Goal: Participate in discussion: Engage in conversation with other users on a specific topic

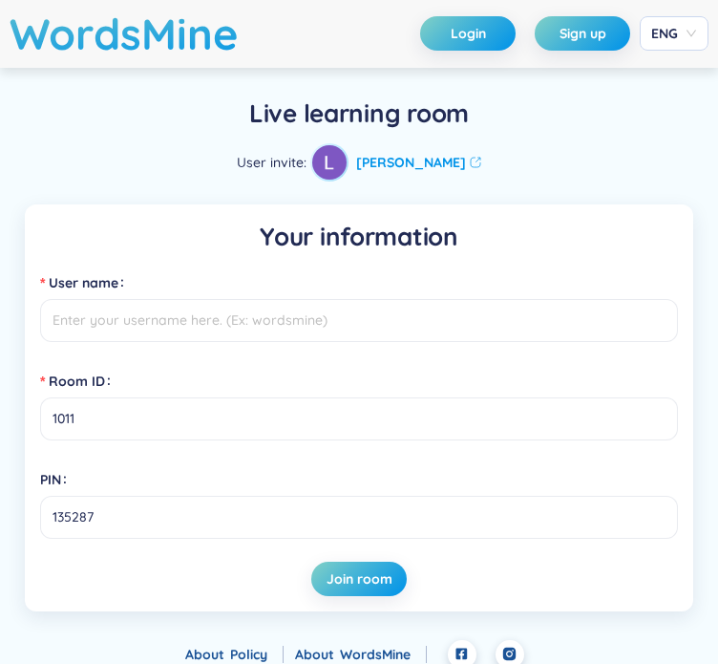
click at [269, 316] on input "User name" at bounding box center [359, 320] width 638 height 43
type input "T"
type input "TThu"
click at [348, 571] on span "Join room" at bounding box center [360, 578] width 66 height 19
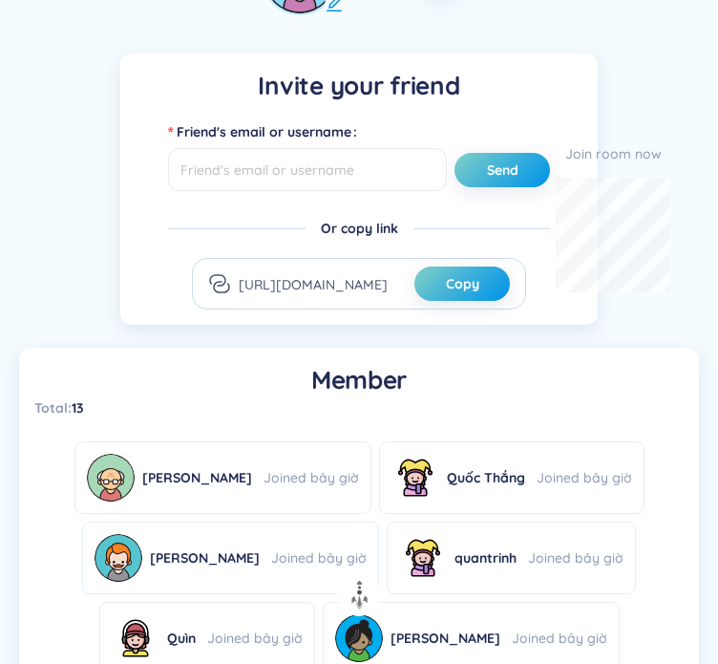
scroll to position [391, 0]
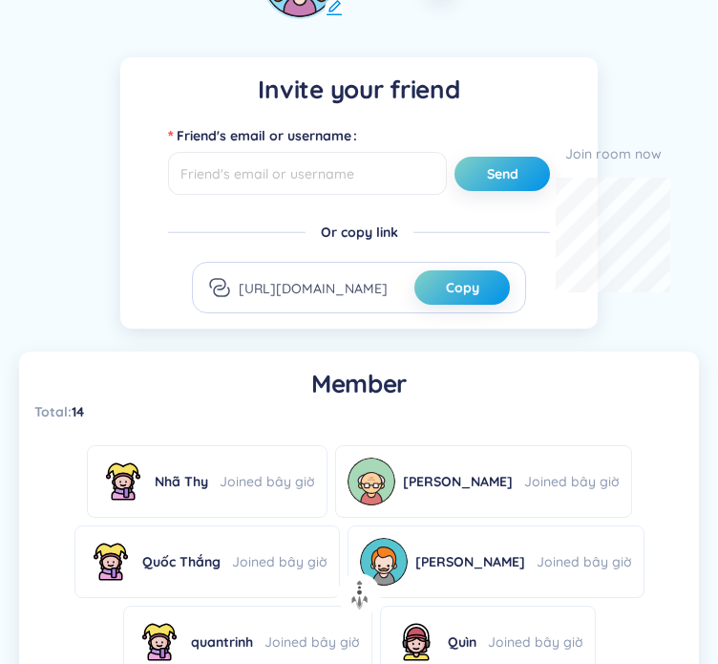
click at [486, 87] on h1 "Invite your friend" at bounding box center [359, 90] width 447 height 34
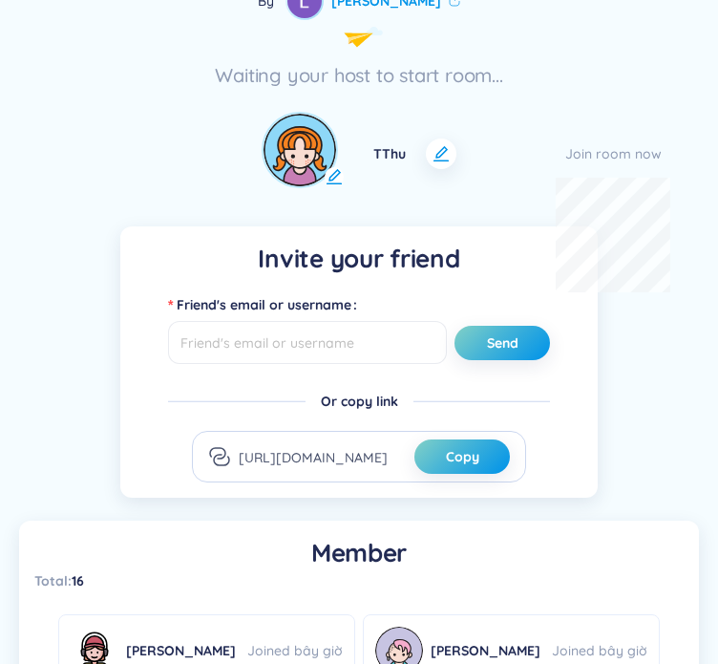
scroll to position [223, 0]
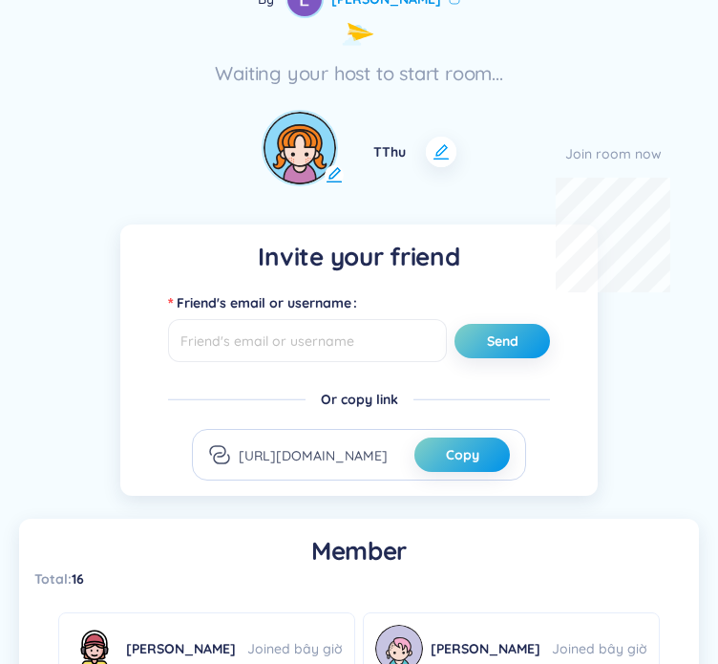
click at [435, 152] on icon "button" at bounding box center [441, 151] width 19 height 19
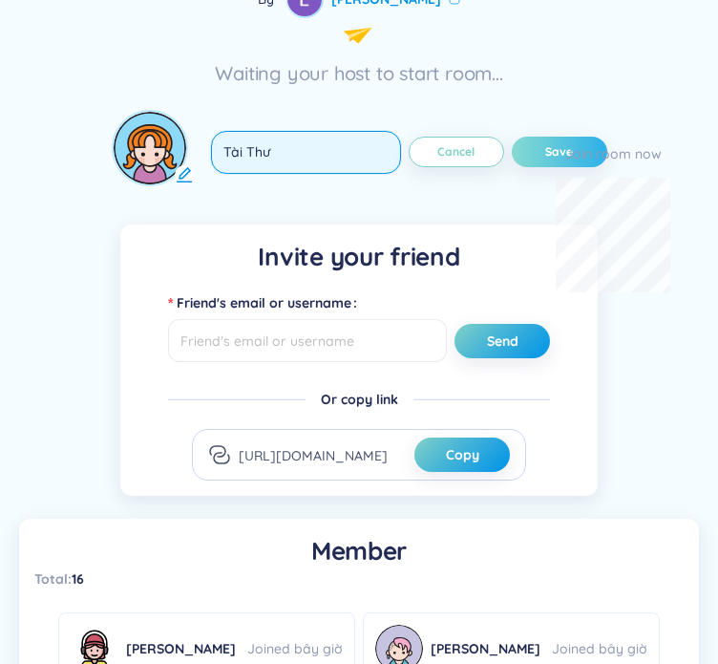
type input "Tài Thư"
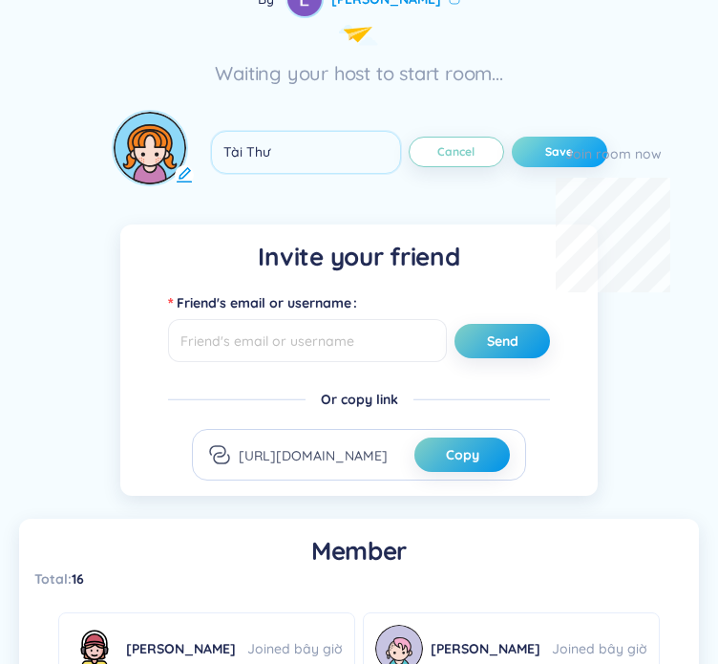
click at [545, 144] on span "Save" at bounding box center [559, 151] width 28 height 15
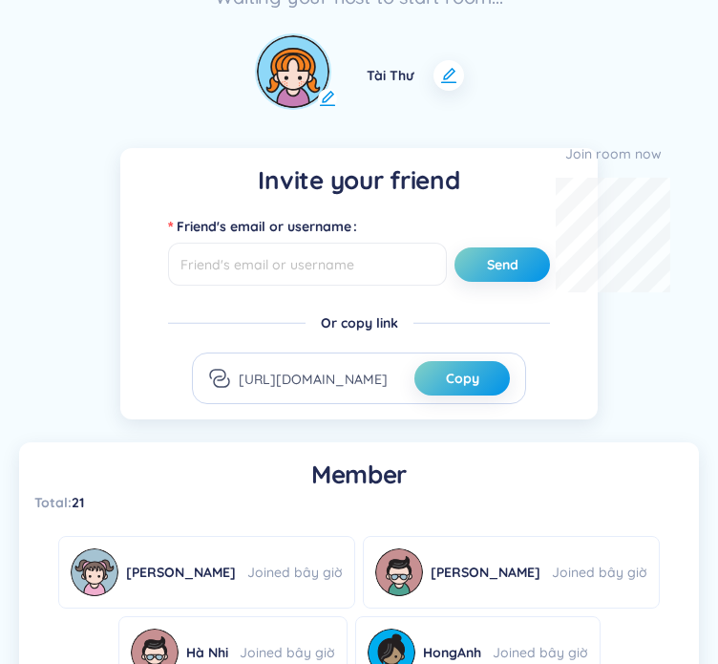
scroll to position [252, 0]
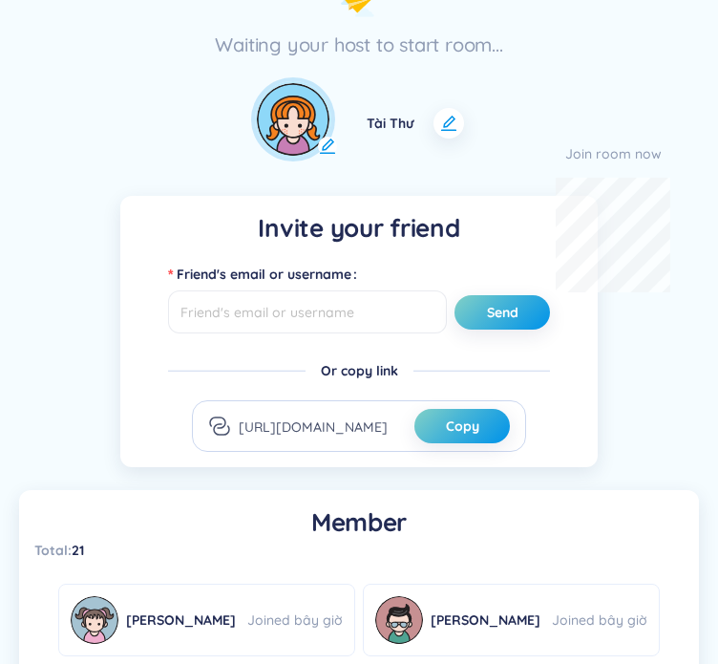
click at [335, 142] on icon at bounding box center [327, 146] width 19 height 19
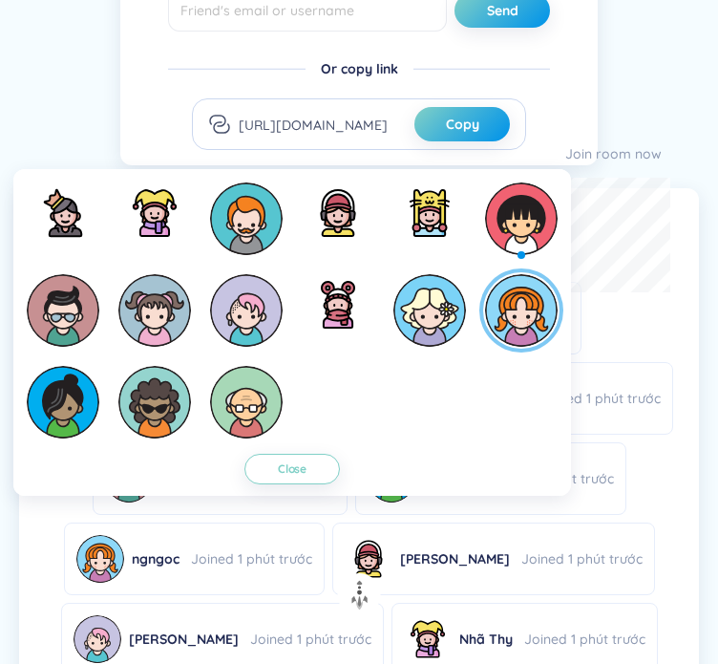
scroll to position [555, 0]
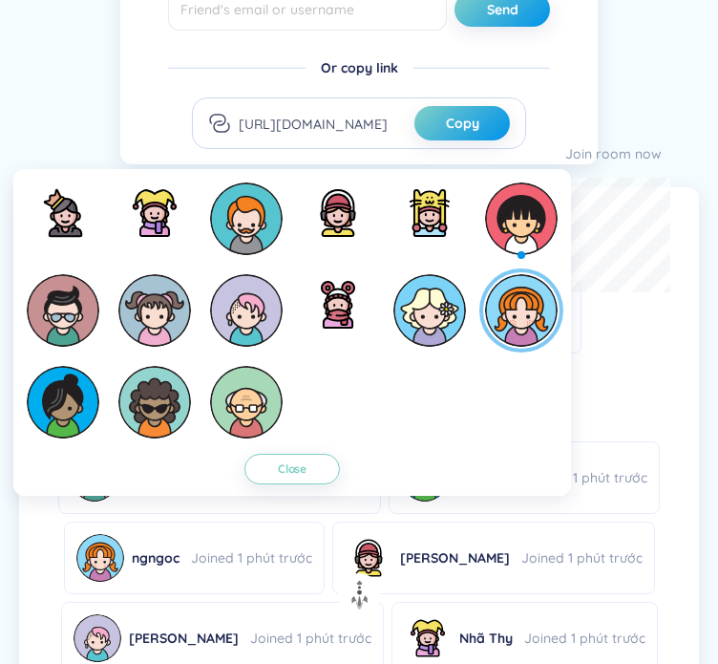
click at [638, 74] on div "Invite your friend Friend's email or username Send Or copy link [URL][DOMAIN_NA…" at bounding box center [359, 532] width 680 height 1278
click at [298, 467] on span "Close" at bounding box center [292, 468] width 29 height 15
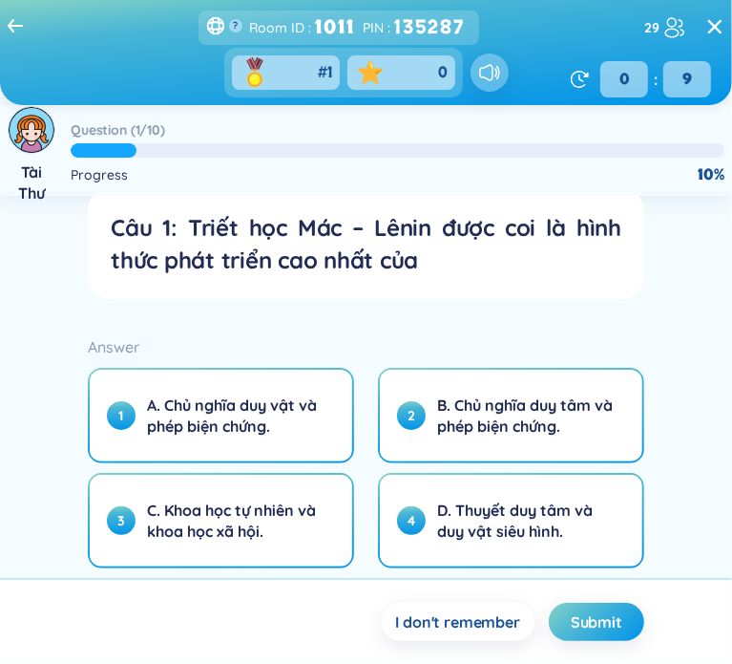
scroll to position [65, 0]
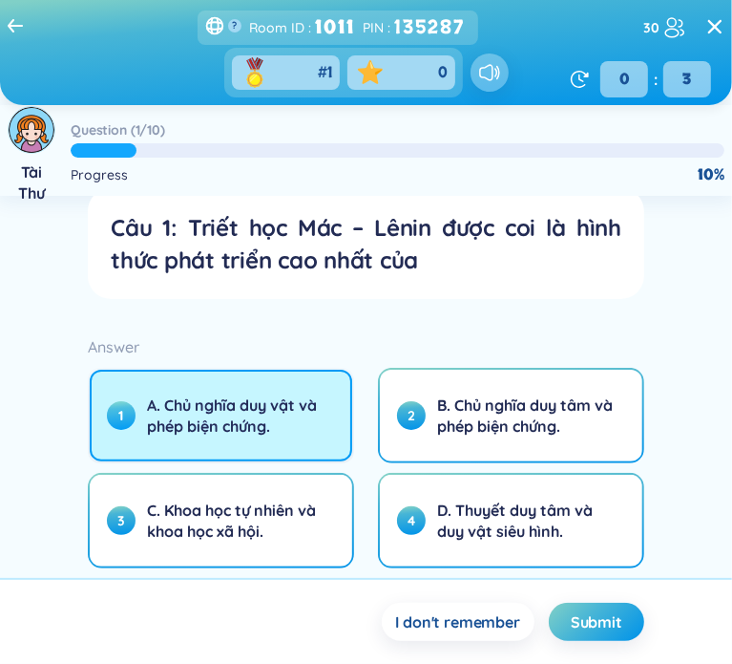
click at [293, 438] on button "1 A. Chủ nghĩa duy vật và phép biện chứng." at bounding box center [221, 416] width 263 height 92
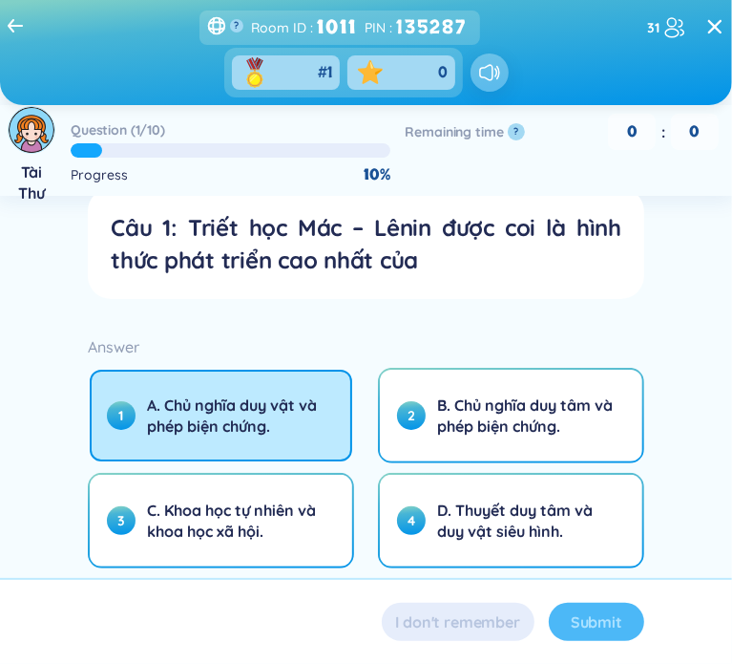
click at [581, 621] on div "Submit" at bounding box center [596, 622] width 95 height 38
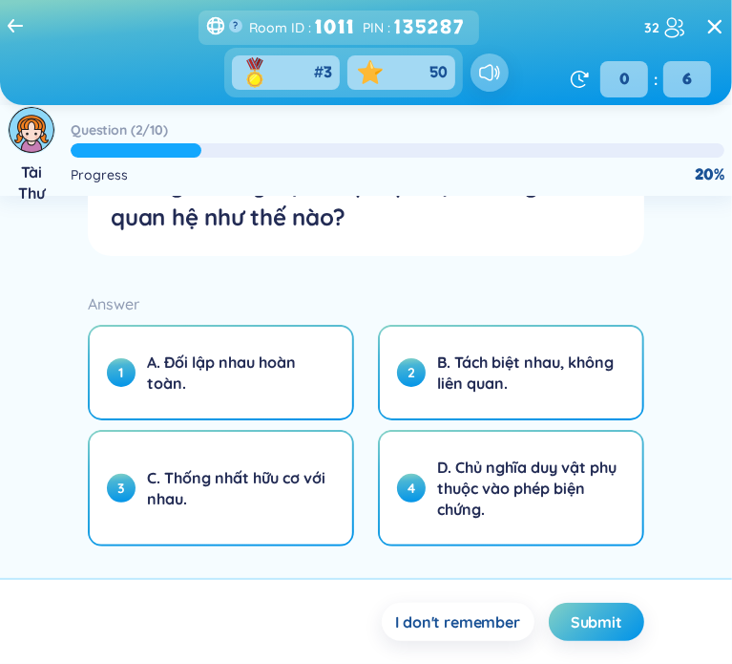
scroll to position [140, 0]
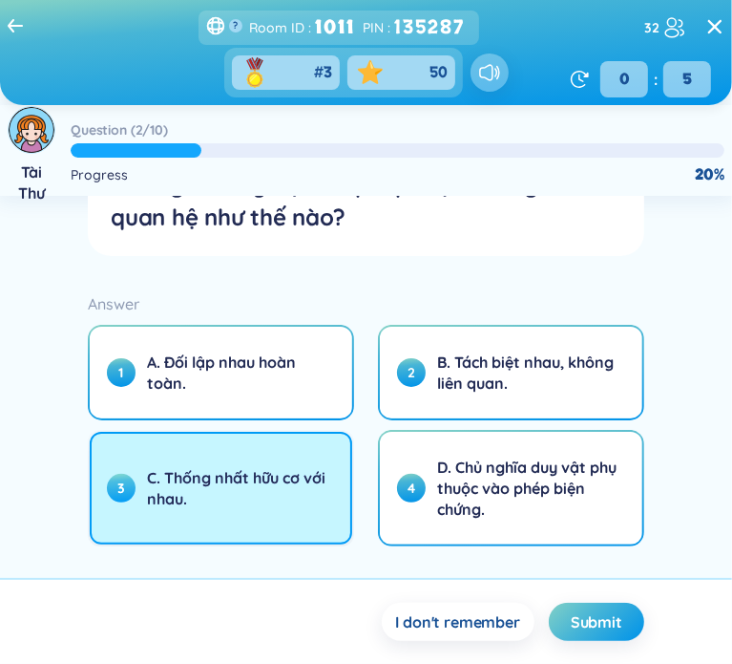
click at [301, 500] on span "C. Thống nhất hữu cơ với nhau." at bounding box center [238, 488] width 182 height 42
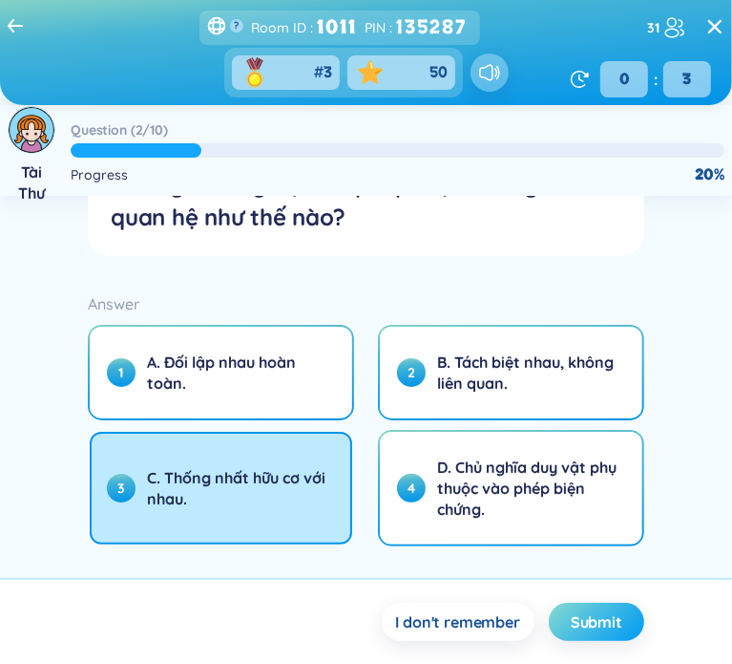
click at [592, 614] on span "Submit" at bounding box center [597, 621] width 52 height 21
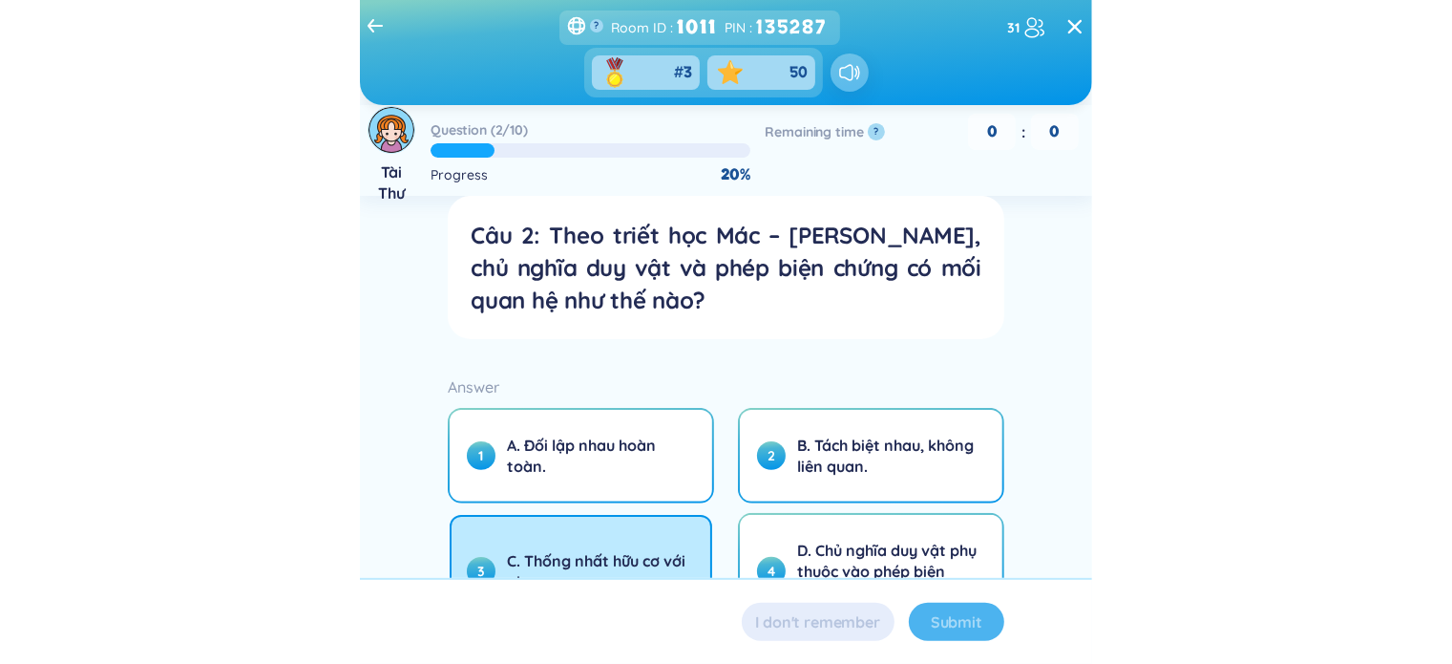
scroll to position [95, 0]
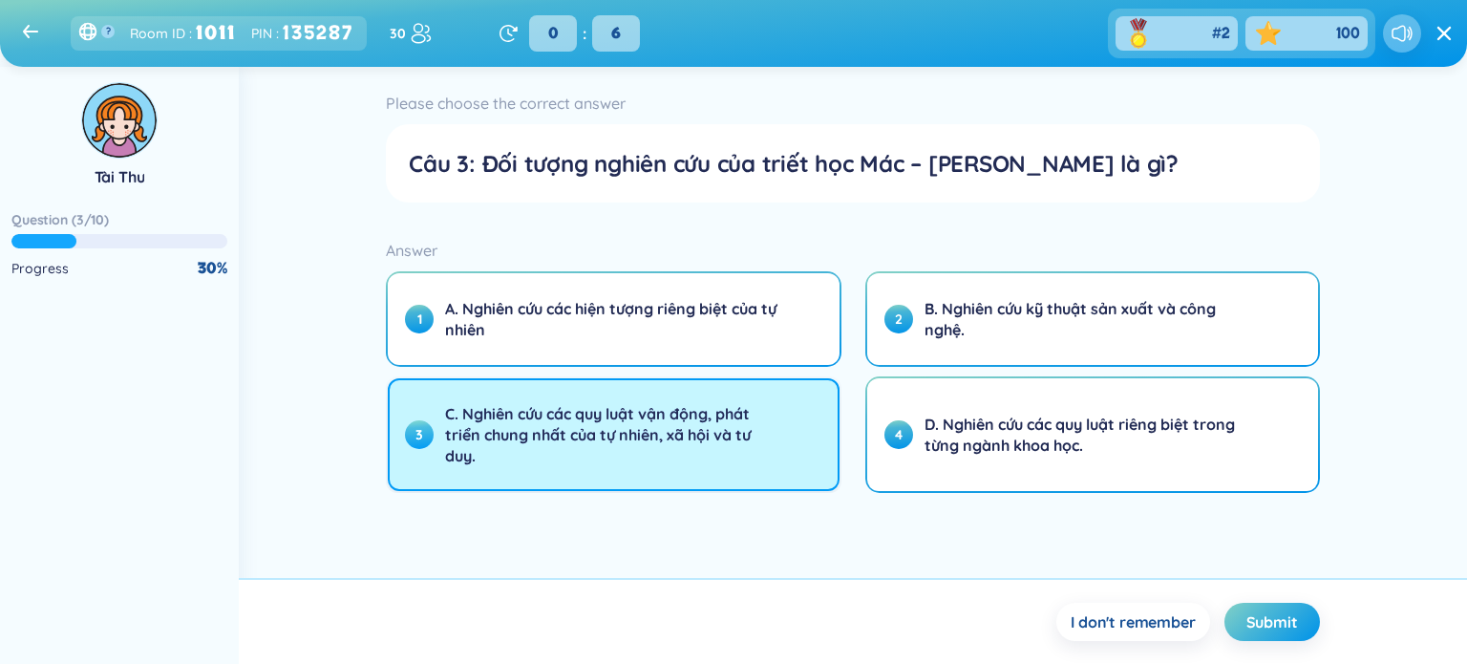
click at [717, 432] on span "C. Nghiên cứu các quy luật vận động, phát triển chung nhất của tự nhiên, xã hội…" at bounding box center [611, 434] width 333 height 63
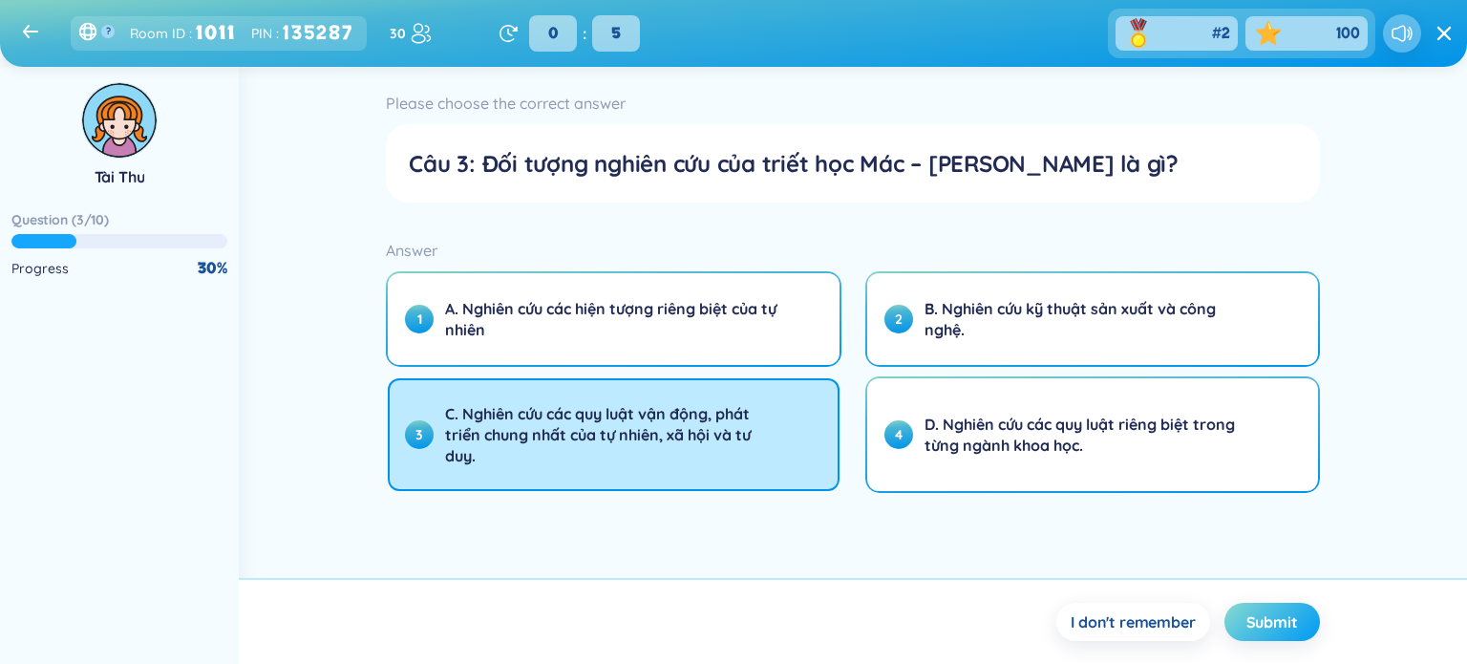
click at [717, 620] on span "Submit" at bounding box center [1272, 621] width 52 height 21
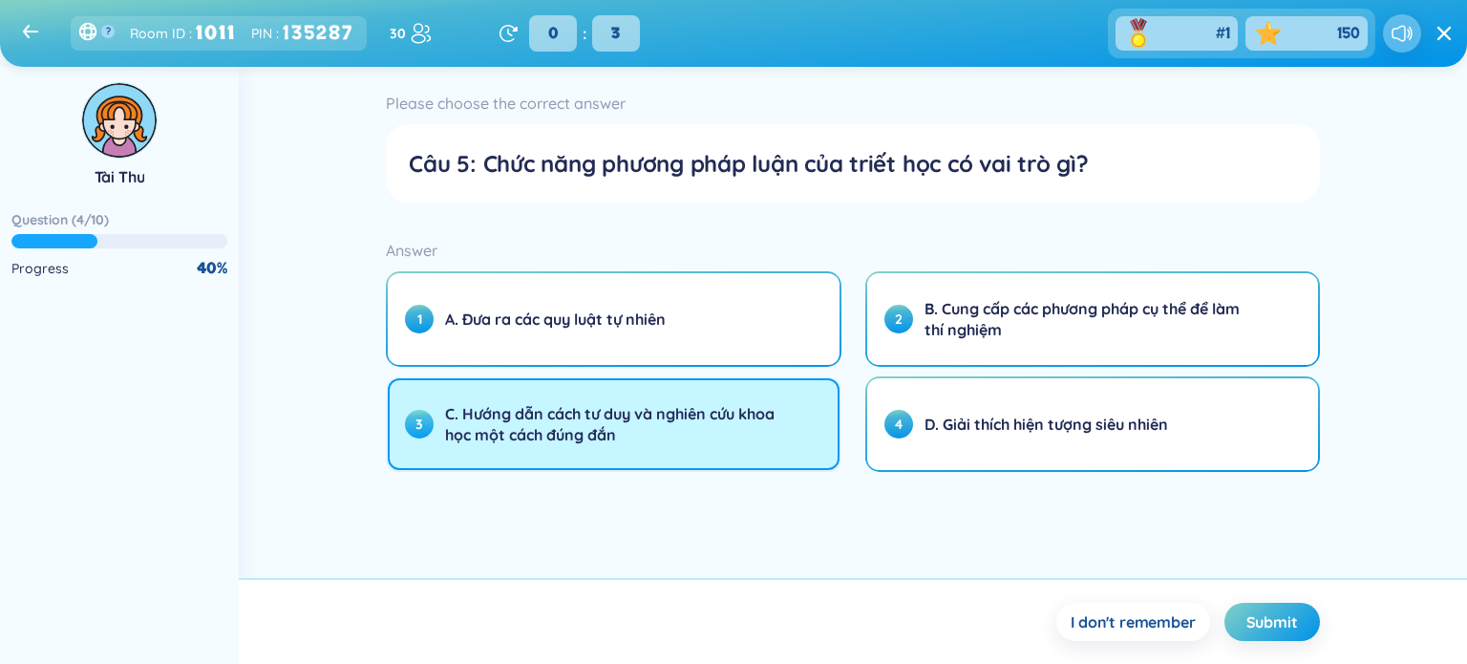
click at [717, 429] on span "C. Hướng dẫn cách tư duy và nghiên cứu khoa học một cách đúng đắn" at bounding box center [611, 424] width 333 height 42
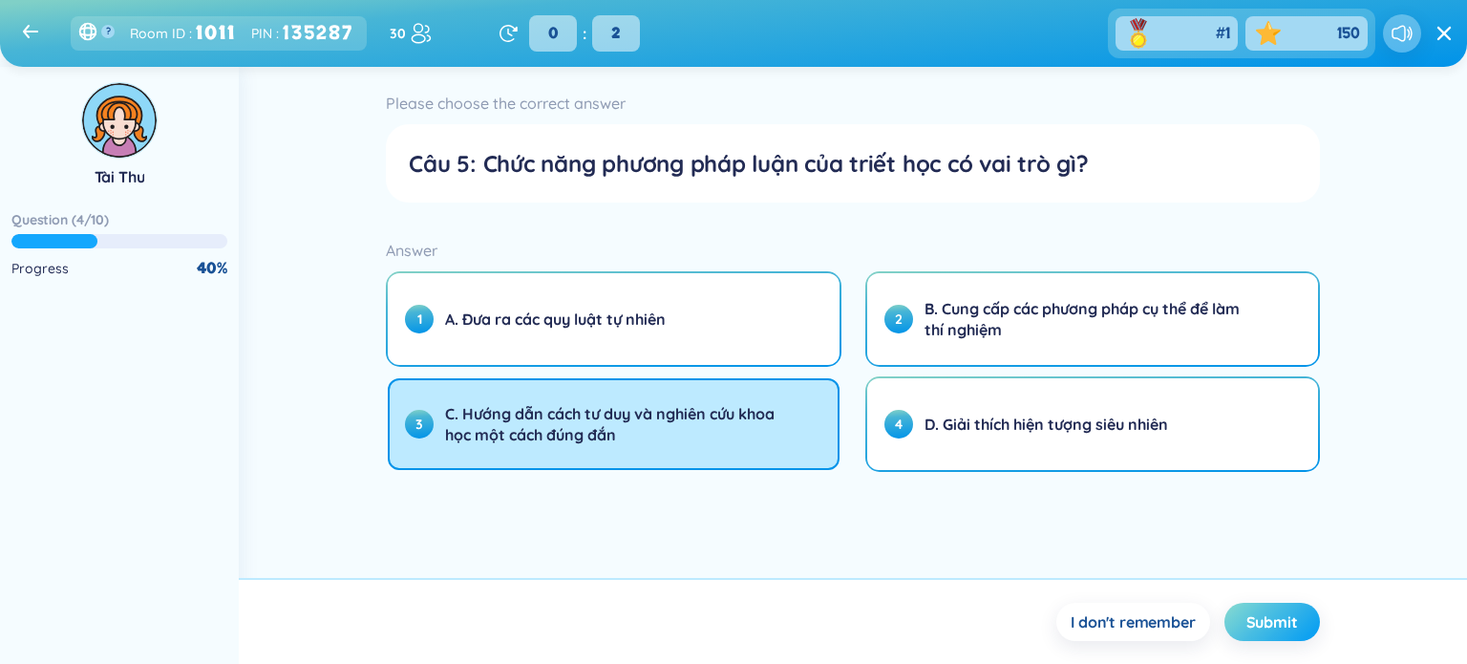
click at [717, 625] on span "Submit" at bounding box center [1272, 621] width 52 height 21
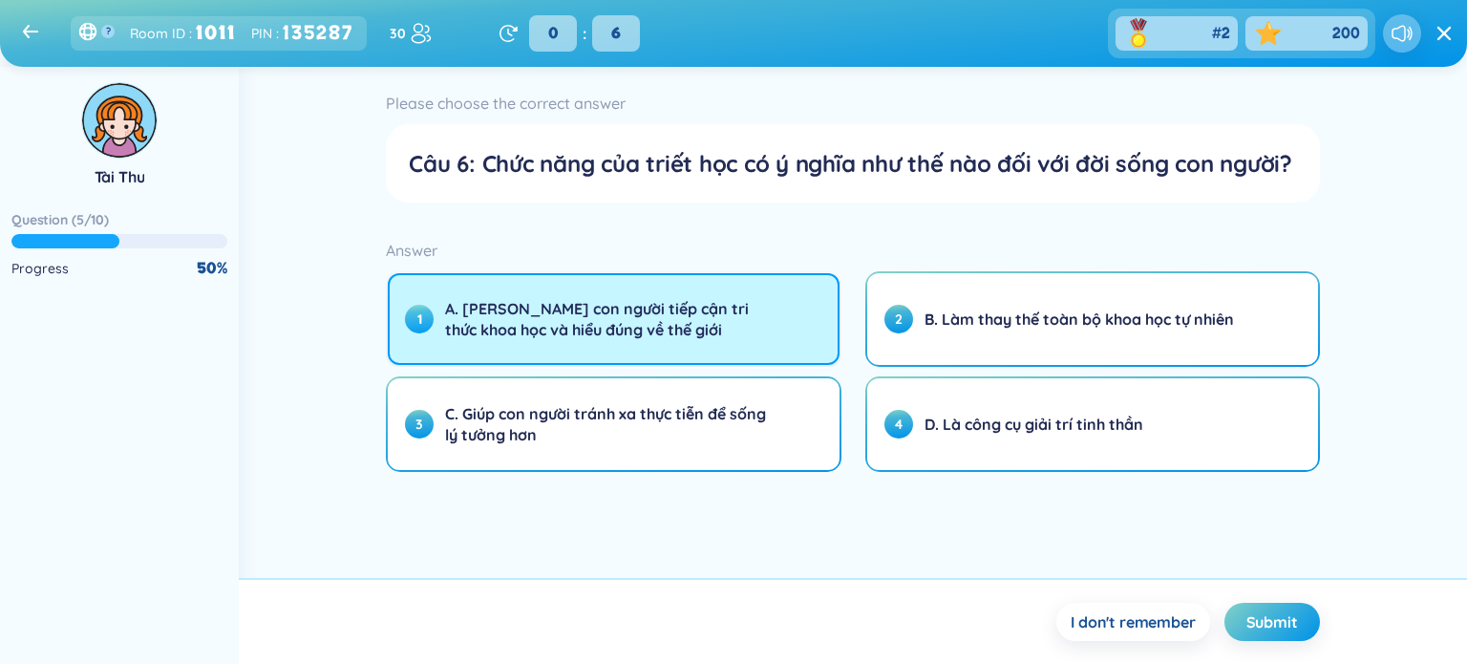
click at [717, 331] on span "A. [PERSON_NAME] con người tiếp cận tri thức khoa học và hiểu đúng về thế giới" at bounding box center [611, 319] width 333 height 42
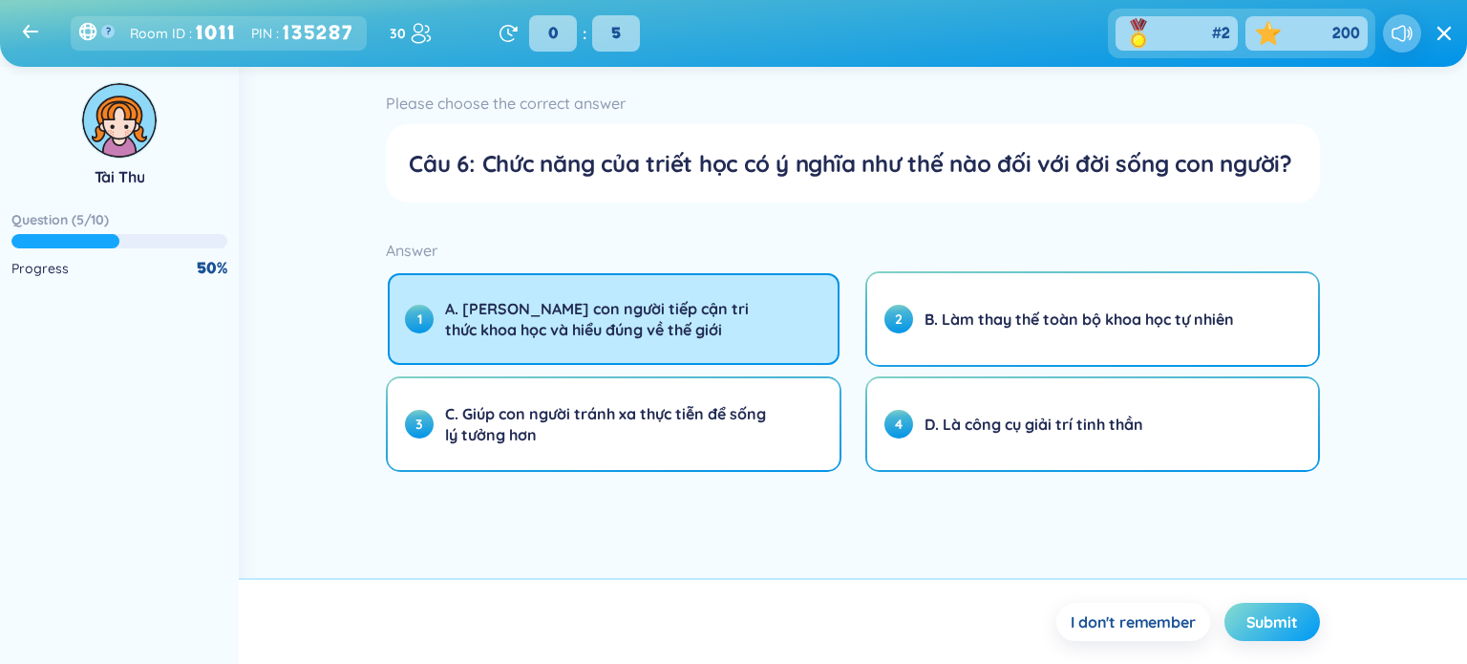
click at [717, 630] on span "Submit" at bounding box center [1272, 621] width 52 height 21
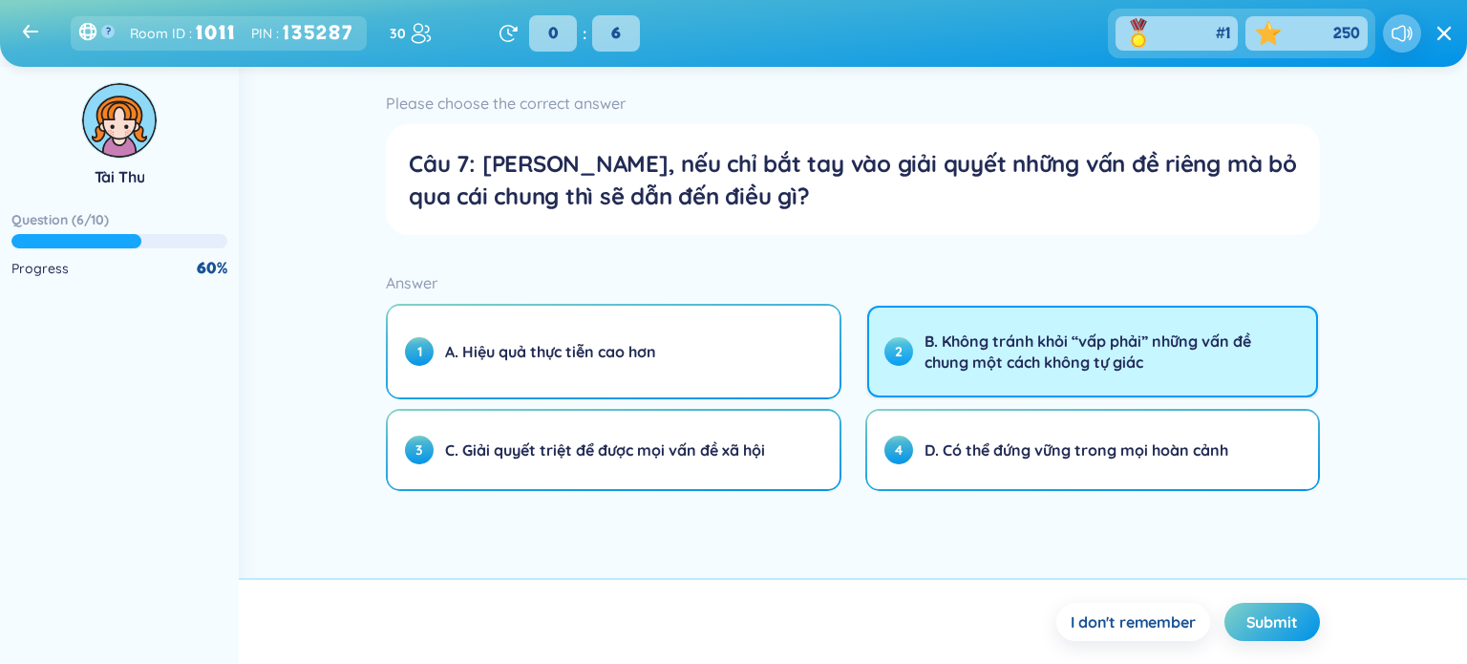
click at [717, 370] on span "B. Không tránh khỏi “vấp phải” những vấn đề chung một cách không tự giác" at bounding box center [1090, 351] width 333 height 42
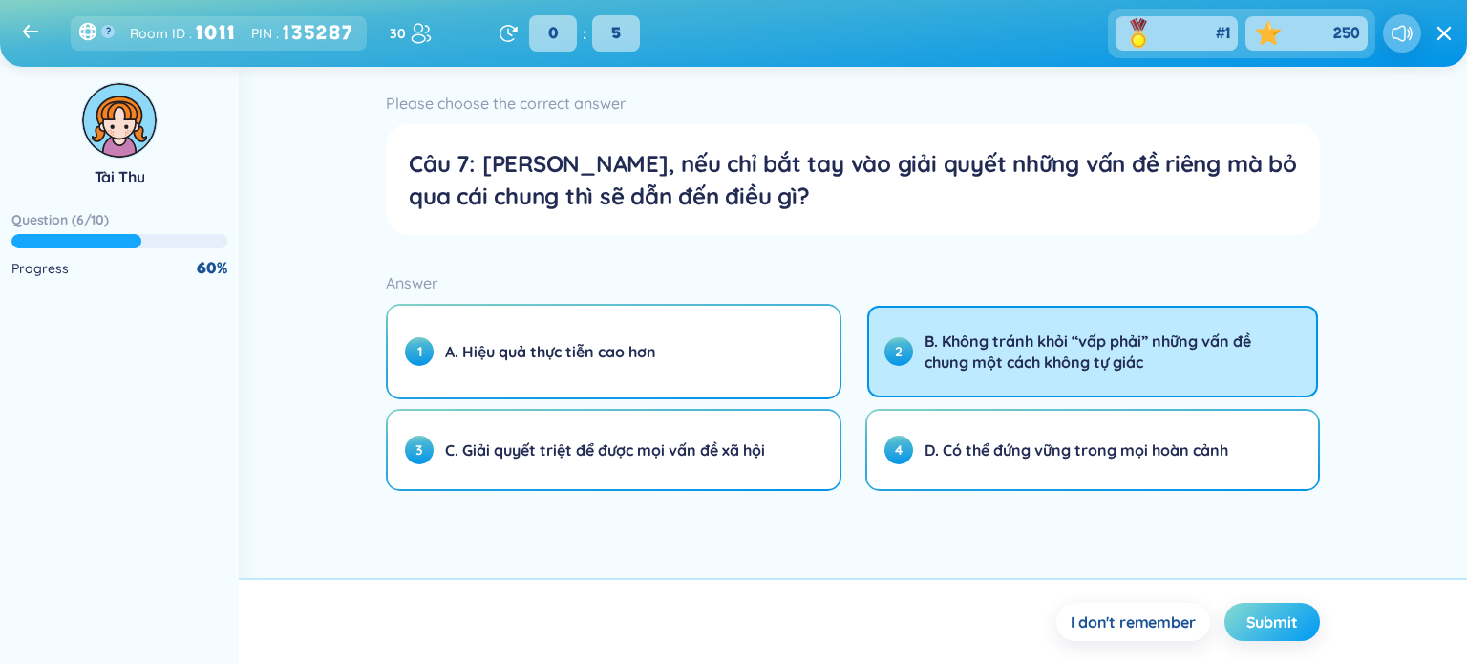
click at [717, 623] on span "Submit" at bounding box center [1272, 621] width 52 height 21
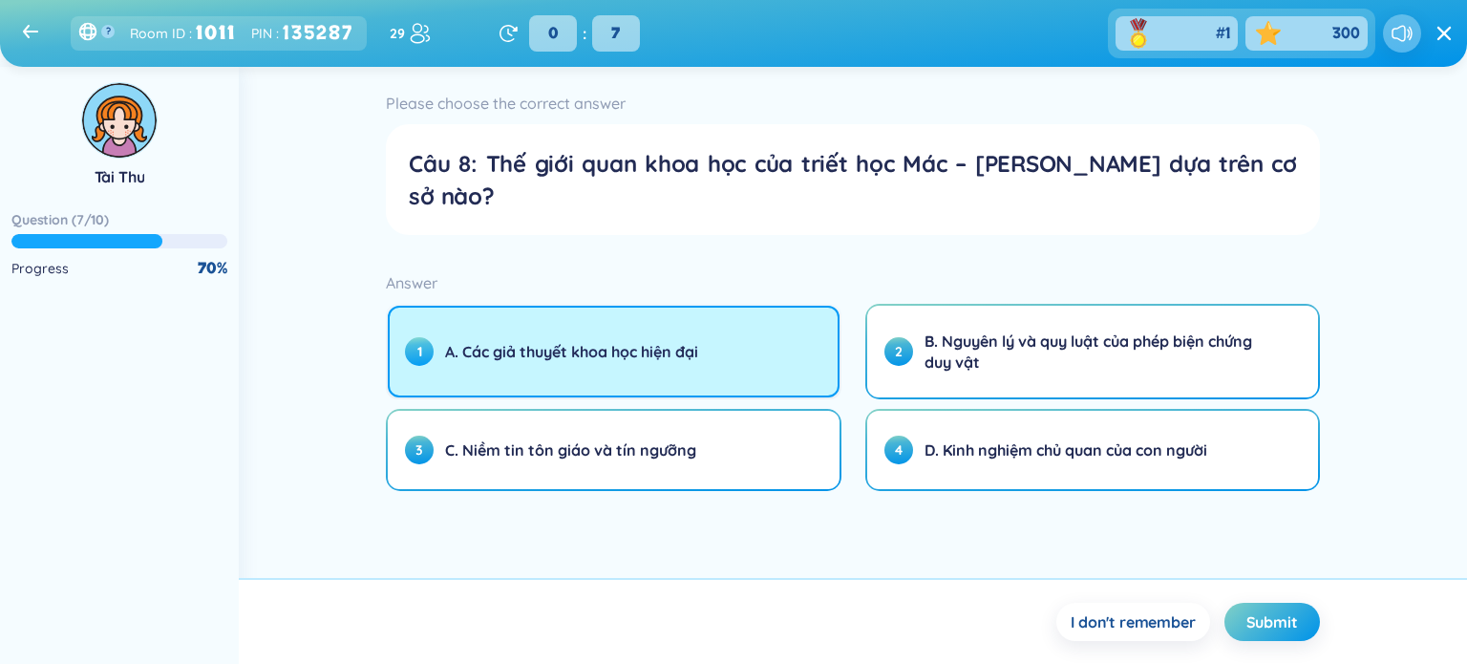
click at [699, 334] on button "1 A. Các giả thuyết khoa học hiện đại" at bounding box center [613, 352] width 451 height 92
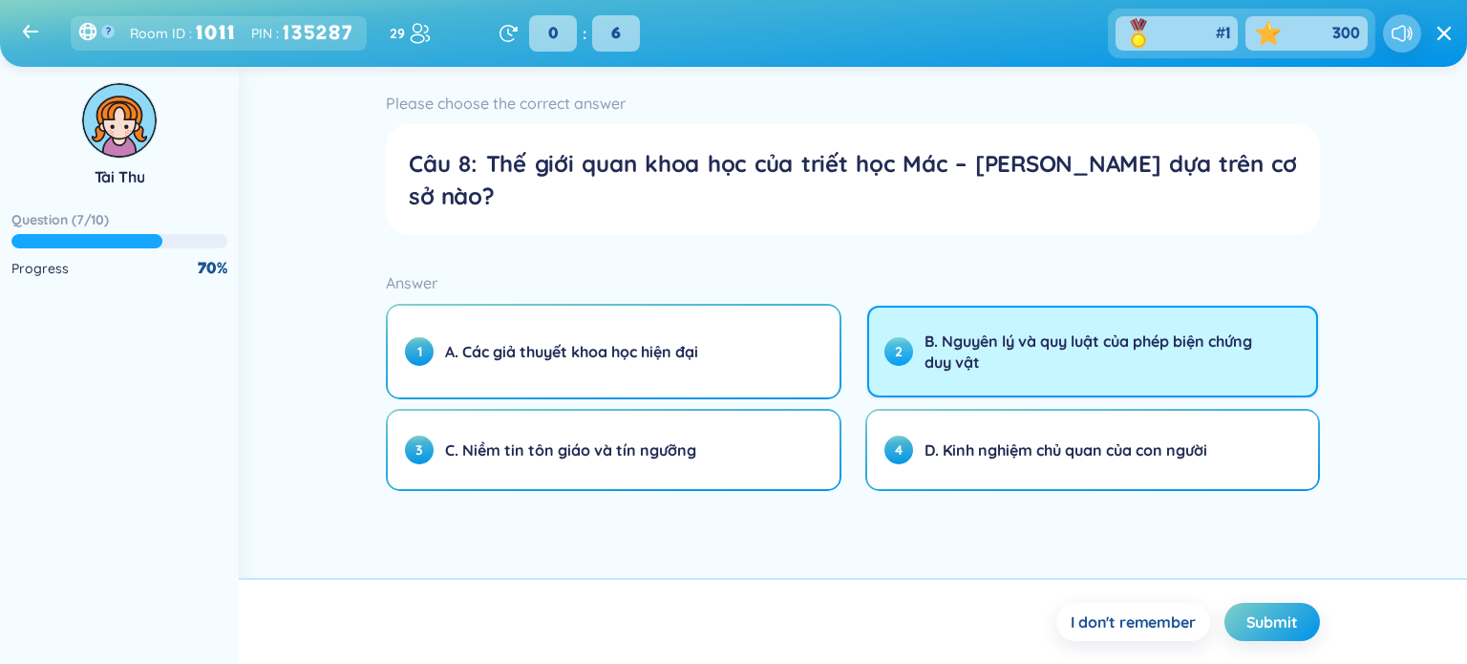
click at [717, 330] on span "B. Nguyên lý và quy luật của phép biện chứng duy vật" at bounding box center [1090, 351] width 333 height 42
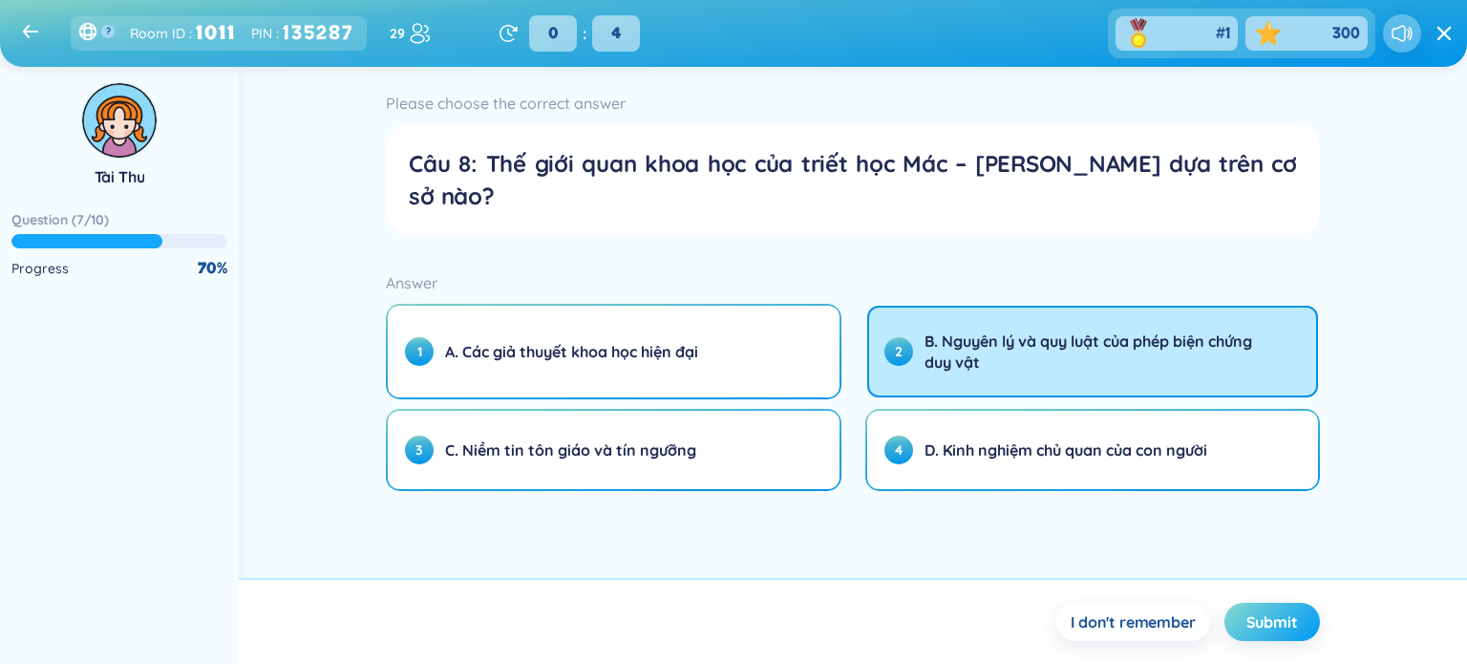
click at [717, 606] on button "Submit" at bounding box center [1271, 622] width 95 height 38
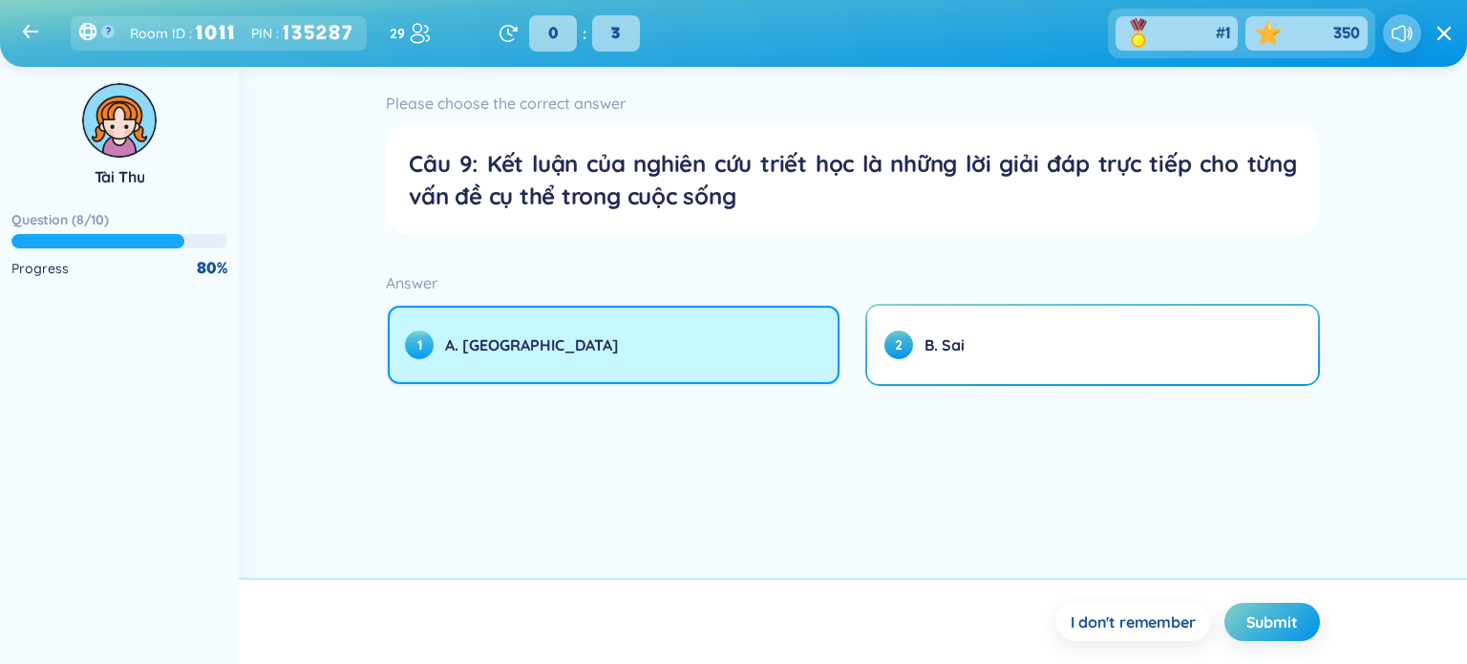
click at [717, 350] on button "1 A. [GEOGRAPHIC_DATA]" at bounding box center [613, 345] width 451 height 78
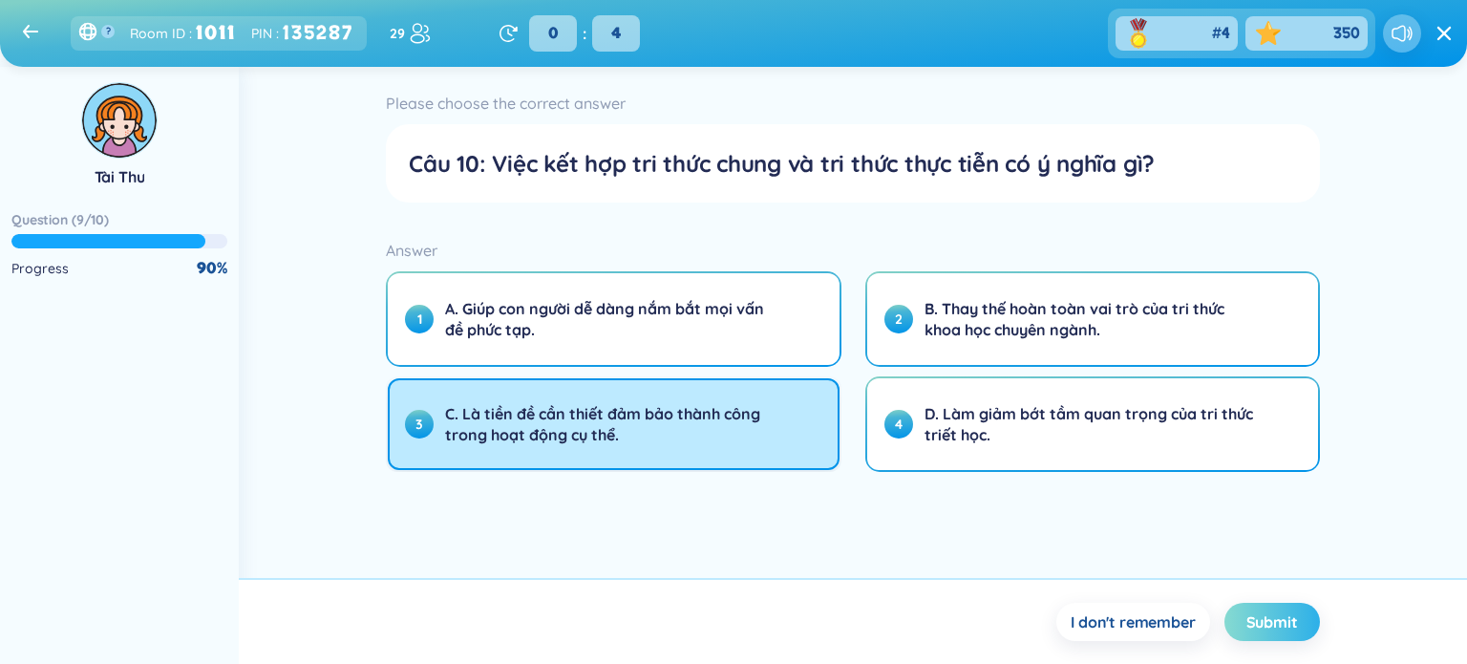
drag, startPoint x: 803, startPoint y: 435, endPoint x: 1261, endPoint y: 605, distance: 488.3
click at [717, 605] on div "Please choose the correct answer Câu 10: Việc kết hợp tri thức chung và tri thứ…" at bounding box center [853, 365] width 1228 height 597
click at [717, 605] on button "Submit" at bounding box center [1271, 622] width 95 height 38
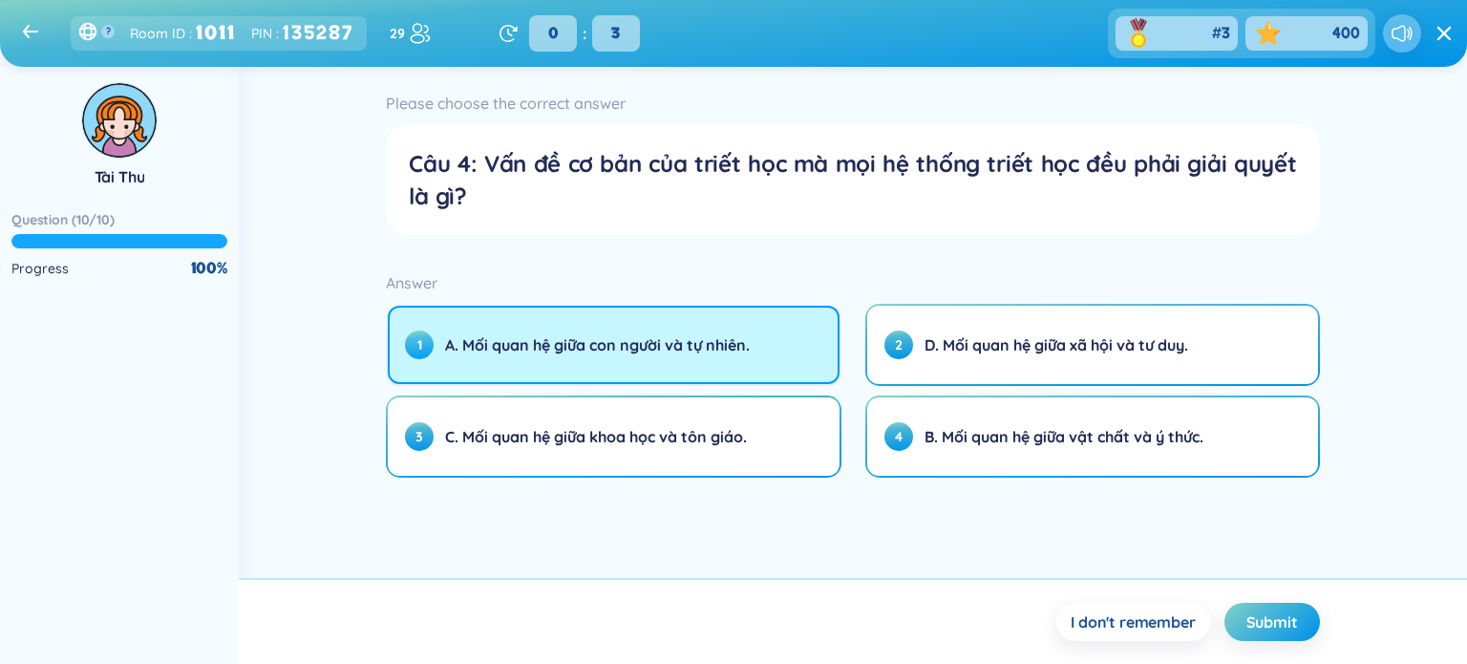
click at [717, 360] on button "1 A. Mối quan hệ giữa con người và tự nhiên." at bounding box center [613, 345] width 451 height 78
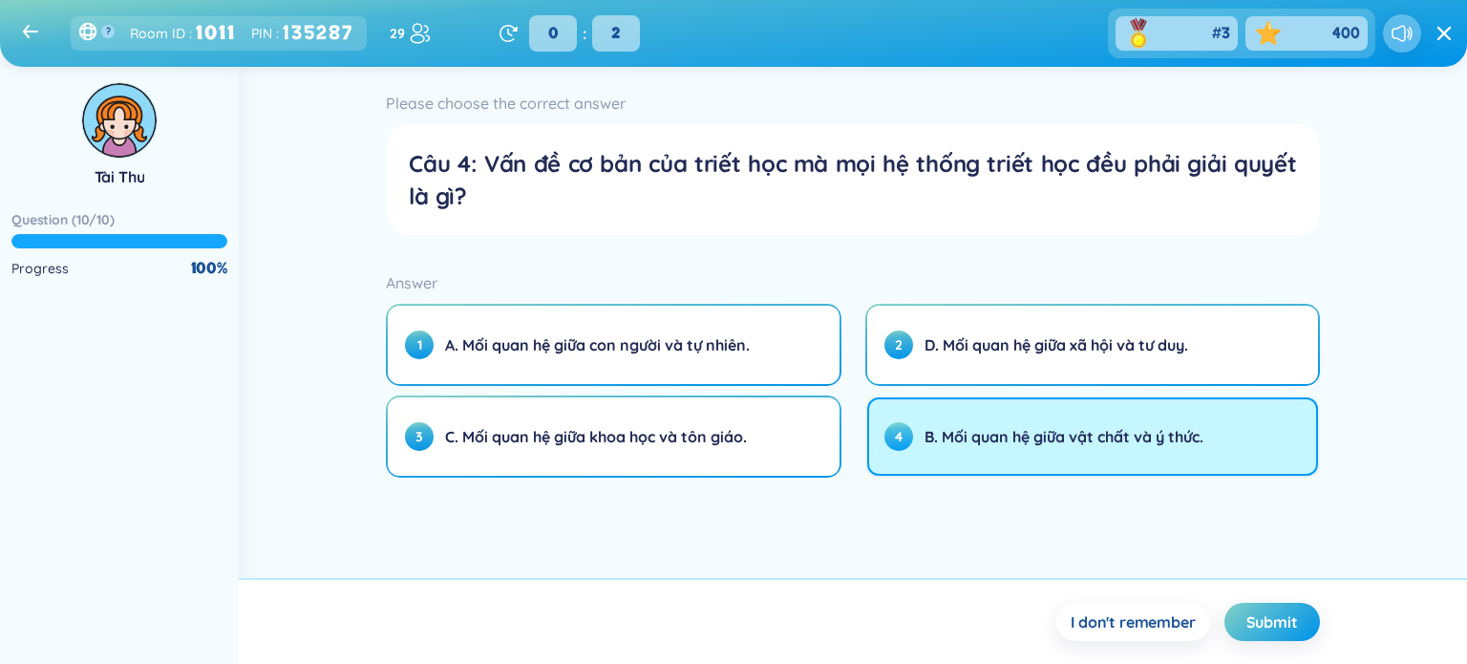
click at [717, 438] on span "B. Mối quan hệ giữa vật chất và ý thức." at bounding box center [1063, 436] width 279 height 21
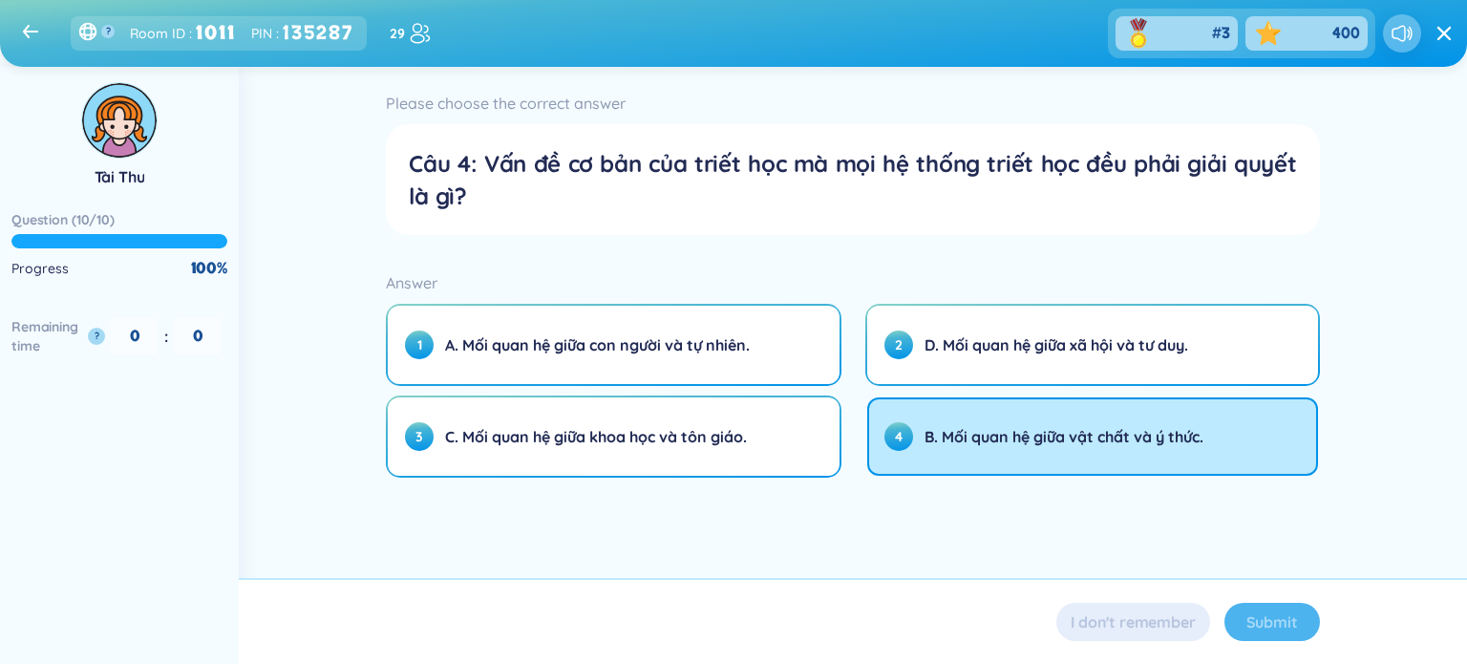
click at [717, 628] on div "Submit" at bounding box center [1271, 622] width 95 height 38
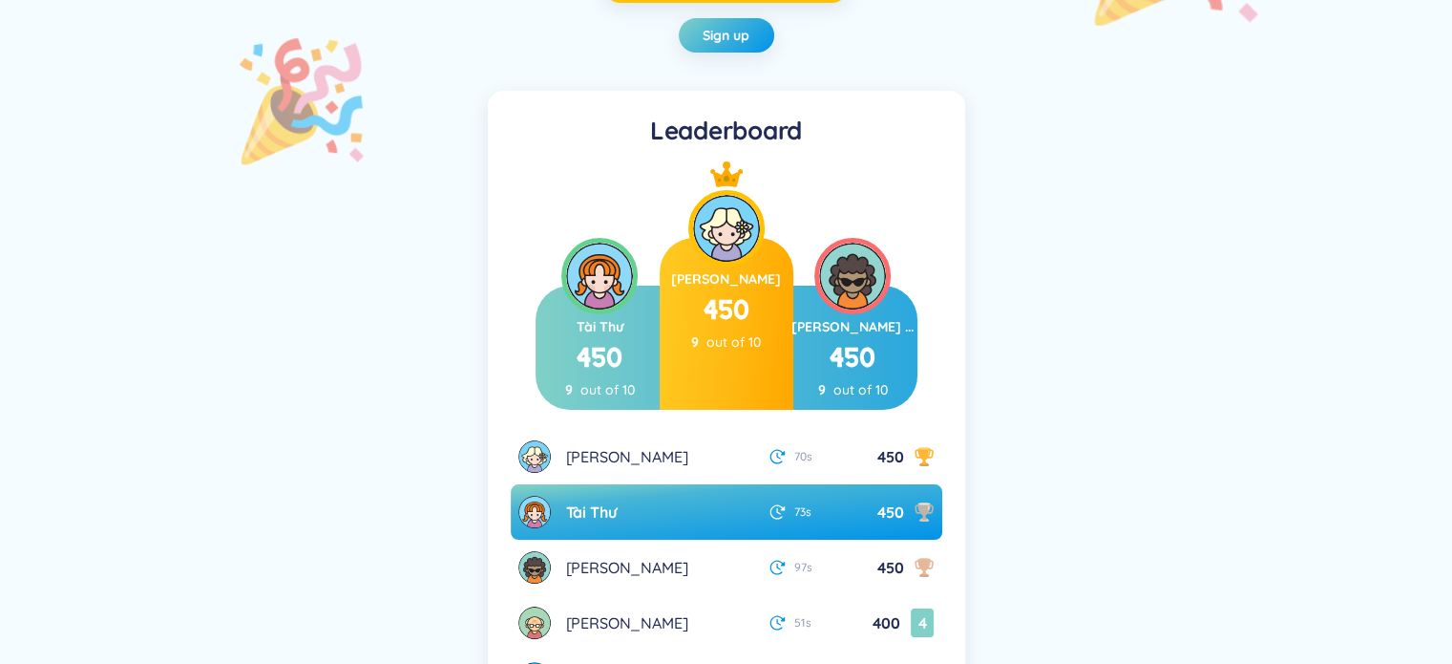
scroll to position [255, 0]
